Goal: Task Accomplishment & Management: Manage account settings

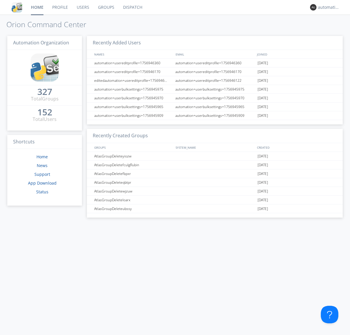
click at [132, 7] on link "Dispatch" at bounding box center [133, 7] width 28 height 15
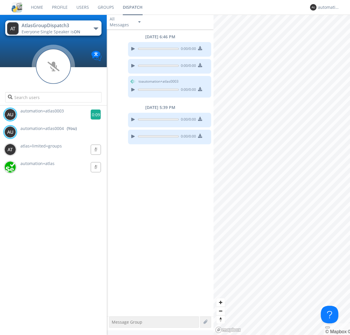
click at [93, 114] on g at bounding box center [96, 114] width 10 height 10
click at [327, 7] on div "automation+atlas0004" at bounding box center [329, 7] width 22 height 6
click at [332, 31] on div "Log Out" at bounding box center [332, 31] width 30 height 11
